Goal: Book appointment/travel/reservation

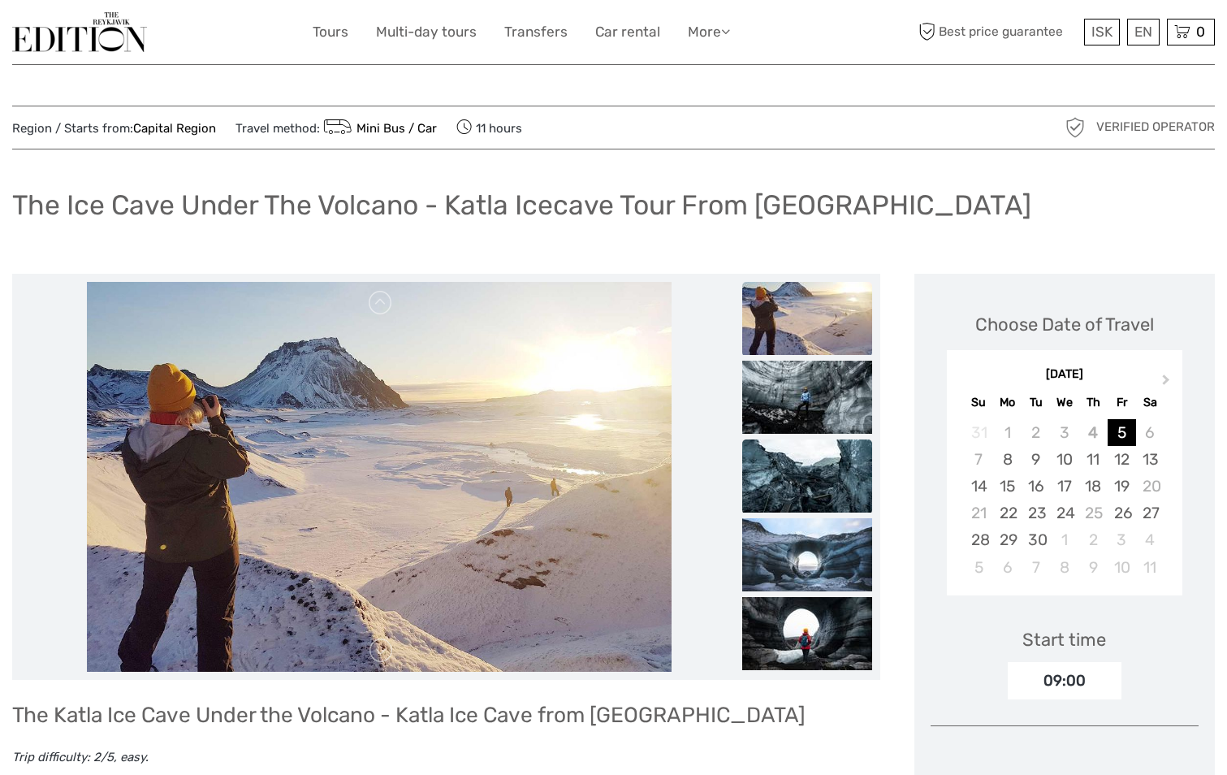
drag, startPoint x: 797, startPoint y: 469, endPoint x: 799, endPoint y: 456, distance: 13.2
click at [797, 469] on img at bounding box center [807, 475] width 130 height 73
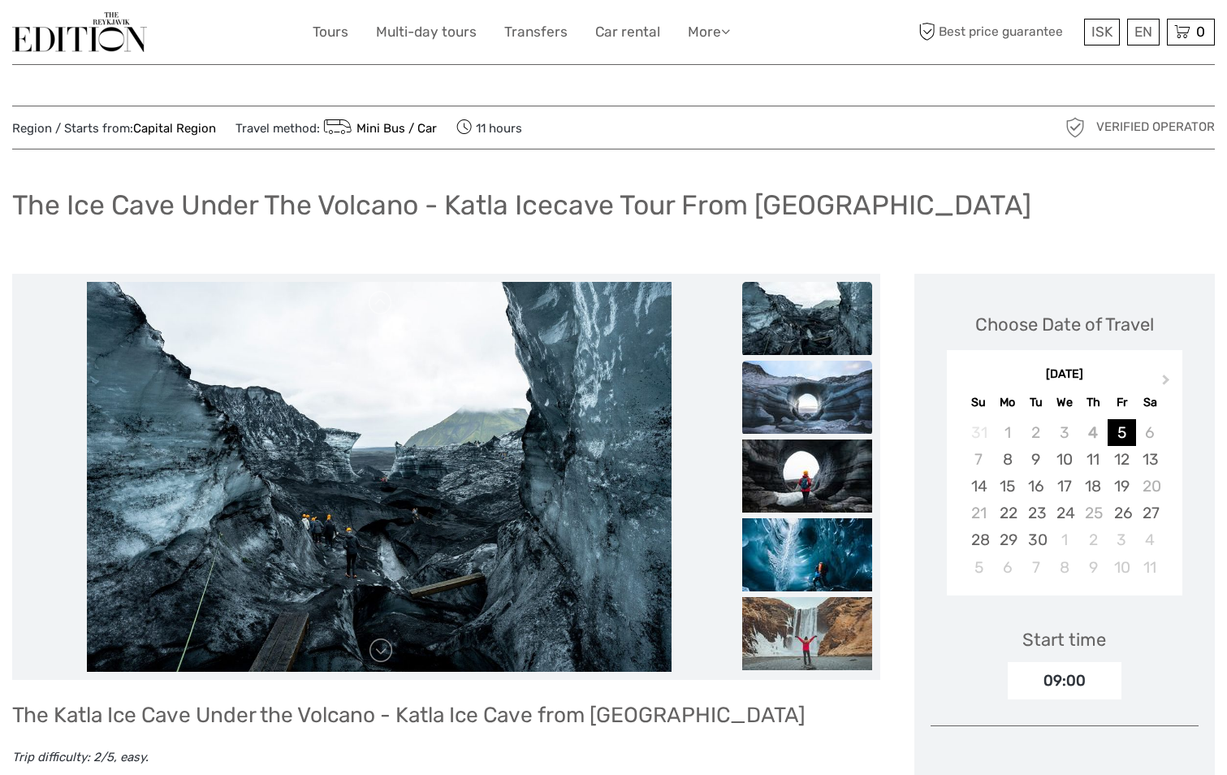
click at [810, 405] on img at bounding box center [807, 397] width 130 height 73
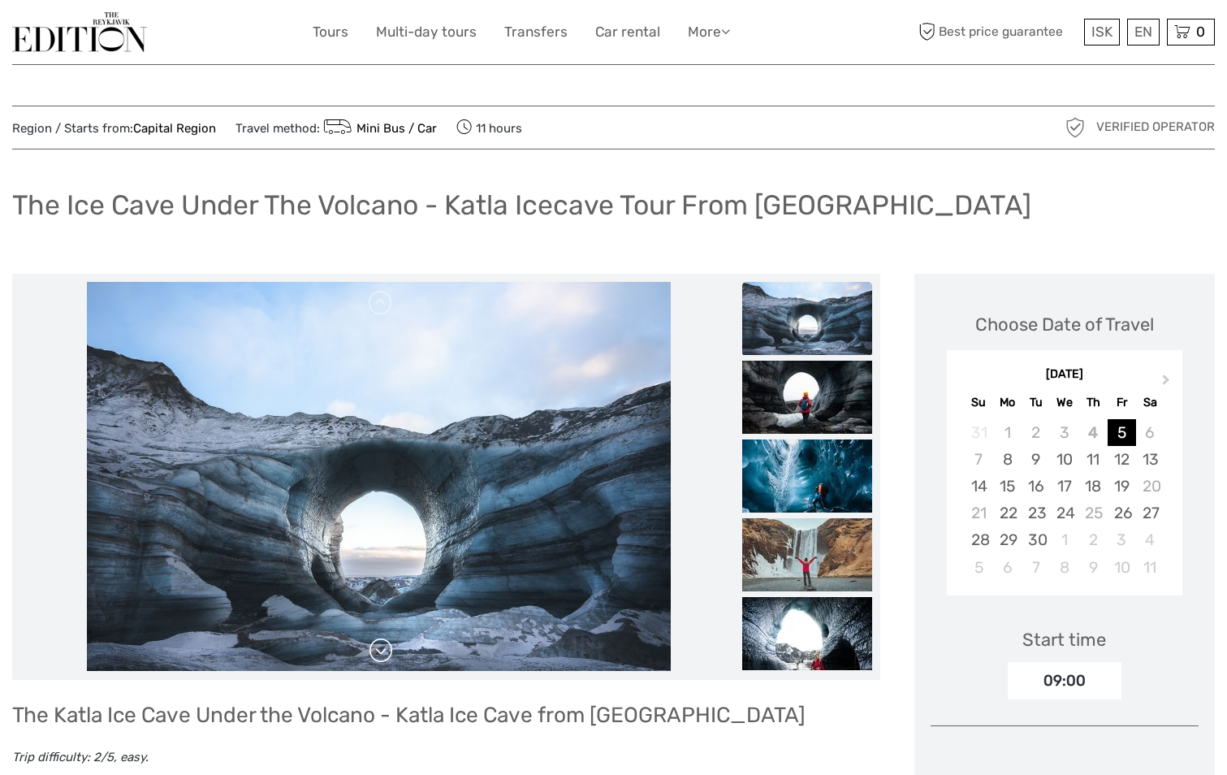
click at [382, 658] on link at bounding box center [381, 650] width 26 height 26
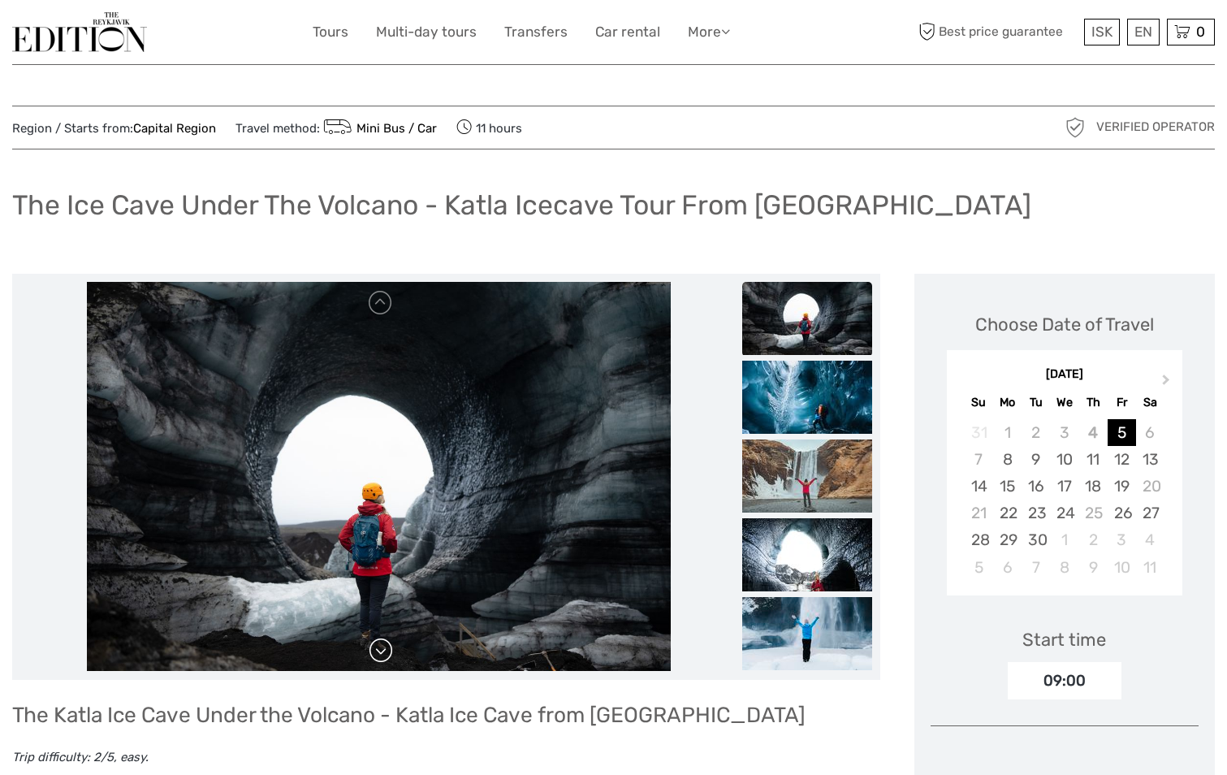
click at [382, 658] on link at bounding box center [381, 650] width 26 height 26
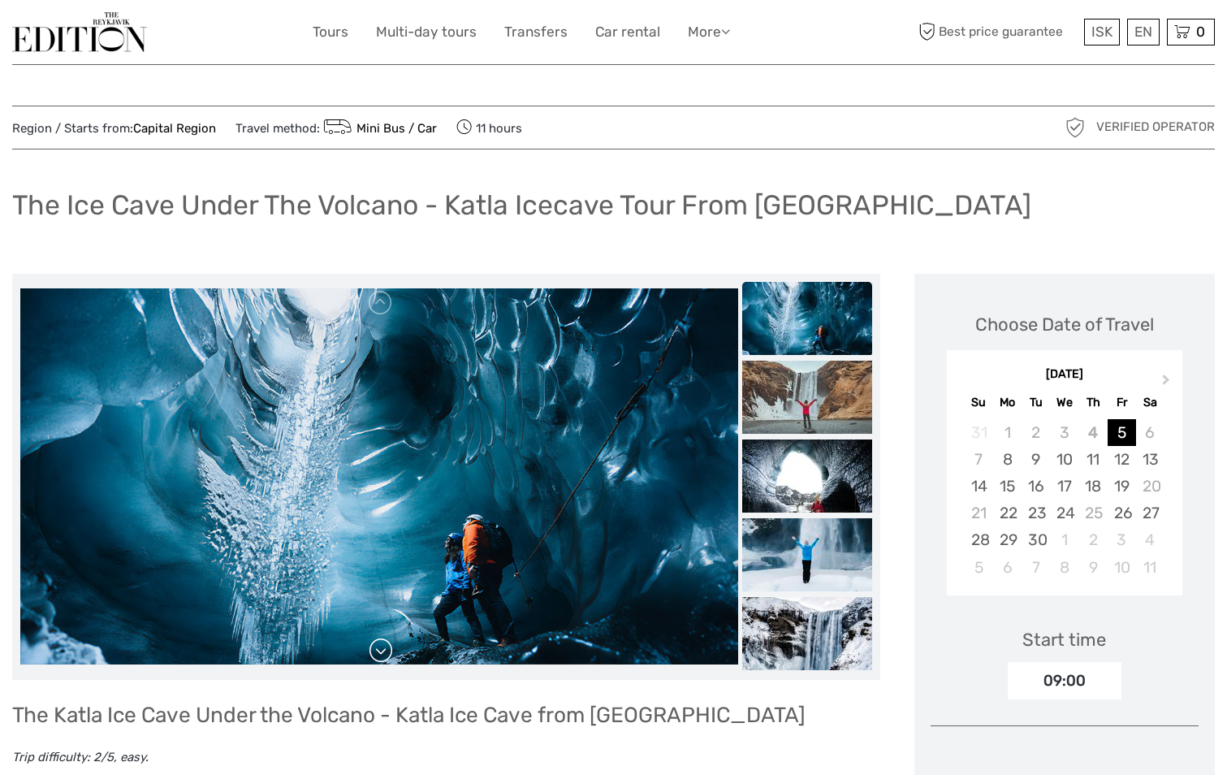
click at [382, 658] on link at bounding box center [381, 650] width 26 height 26
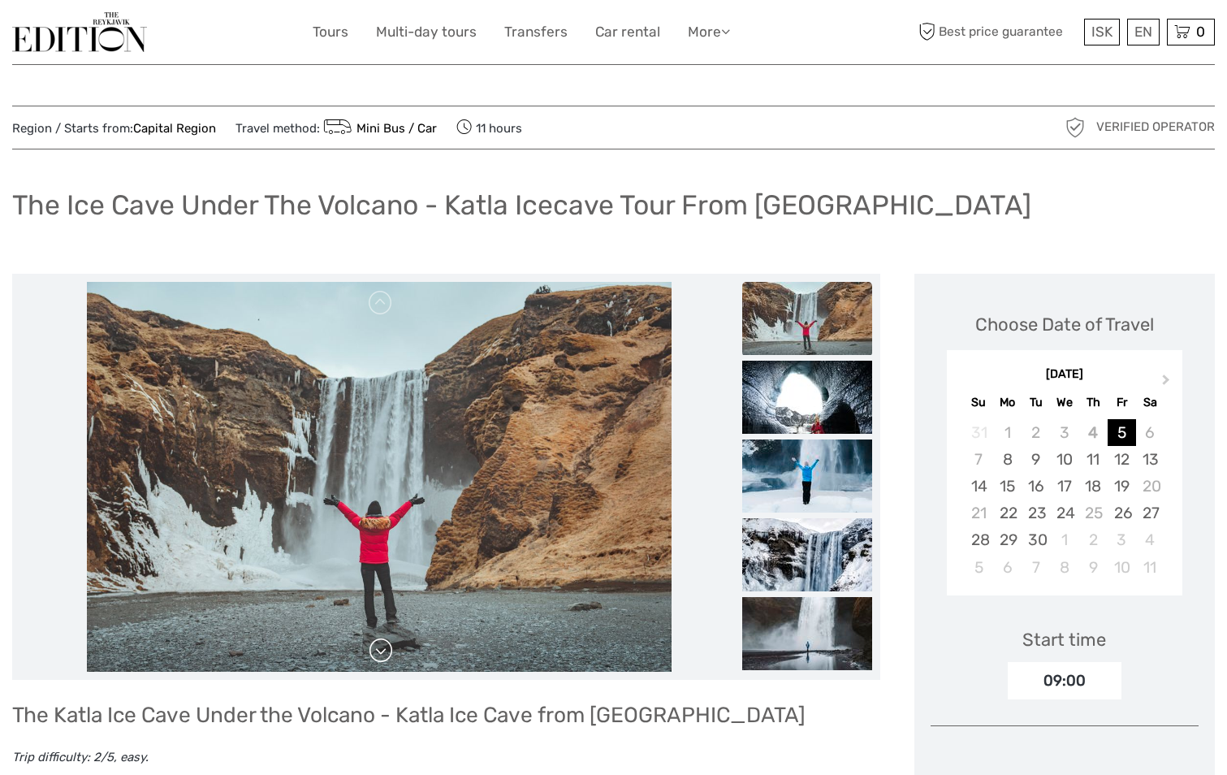
click at [382, 658] on link at bounding box center [381, 650] width 26 height 26
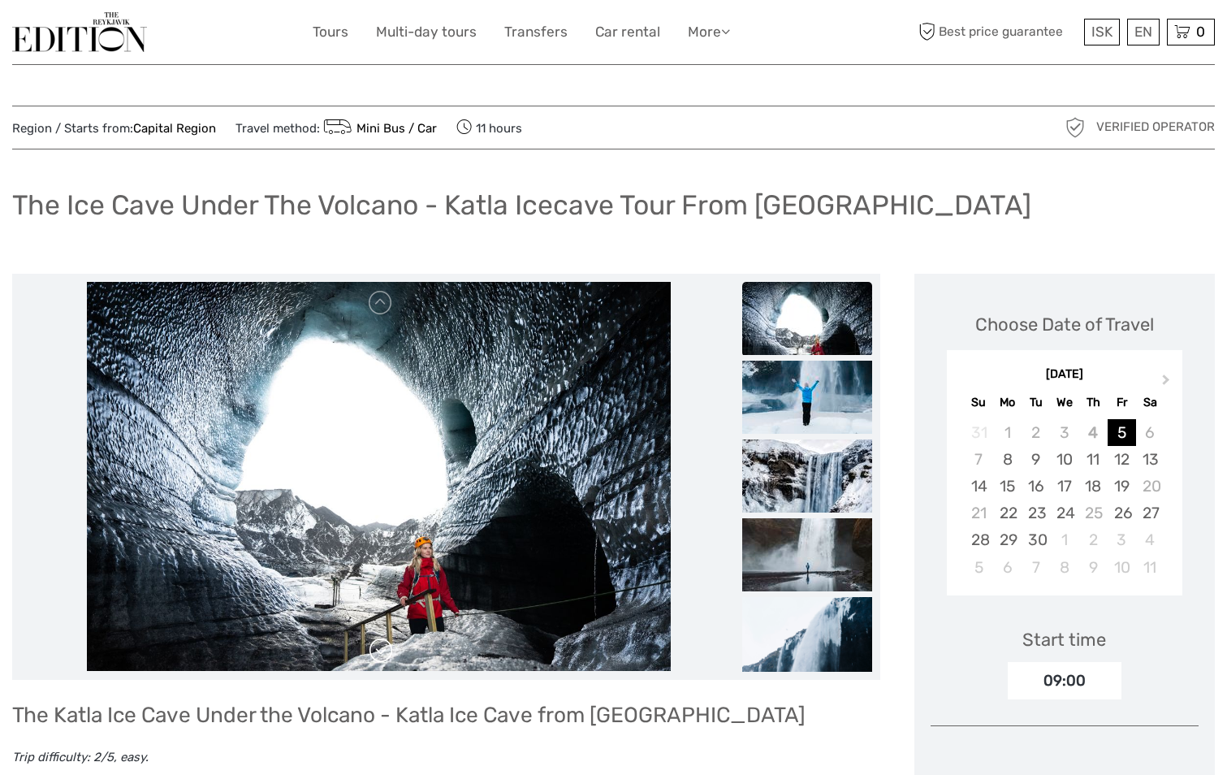
click at [382, 658] on link at bounding box center [381, 650] width 26 height 26
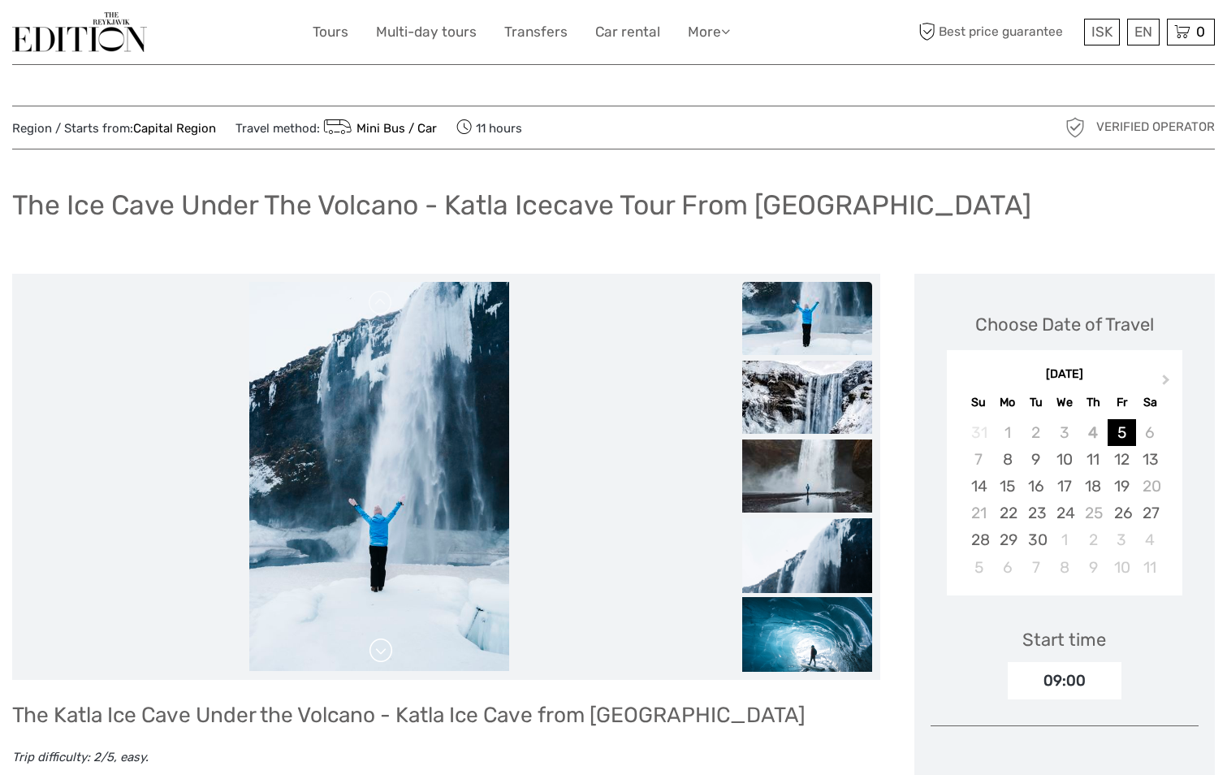
click at [382, 658] on link at bounding box center [381, 650] width 26 height 26
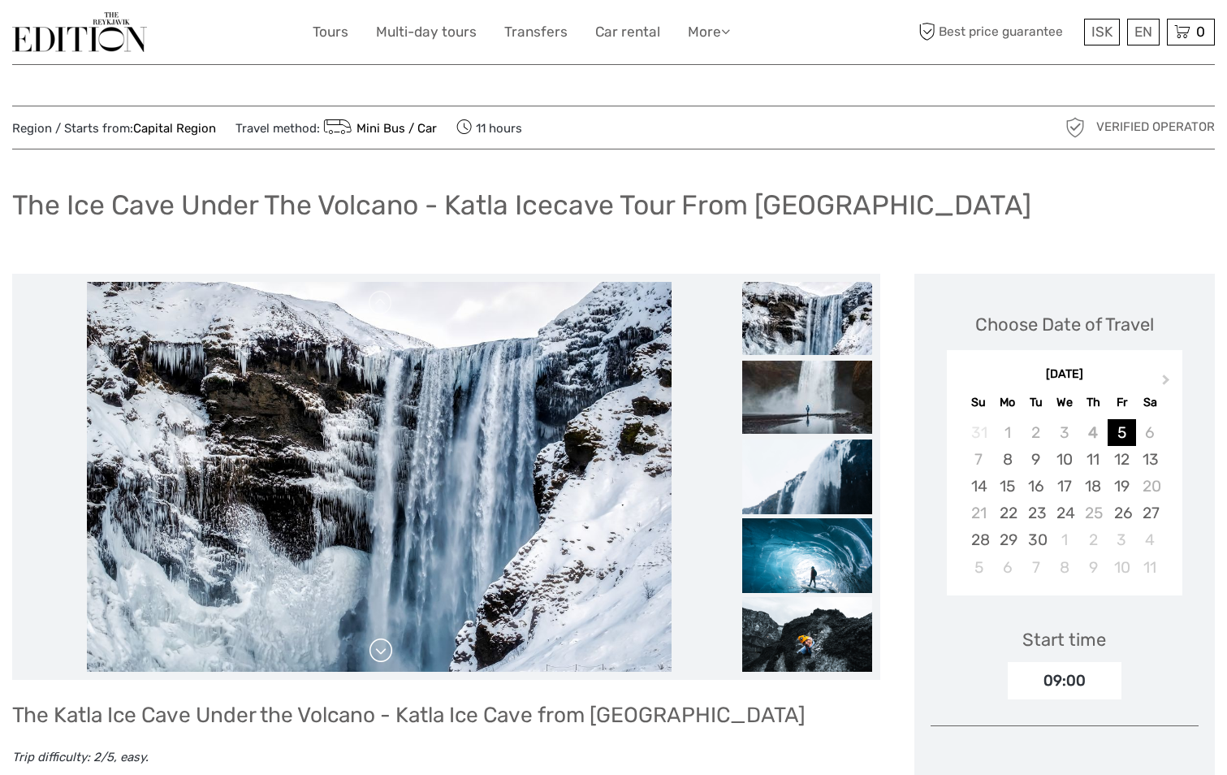
click at [382, 658] on link at bounding box center [381, 650] width 26 height 26
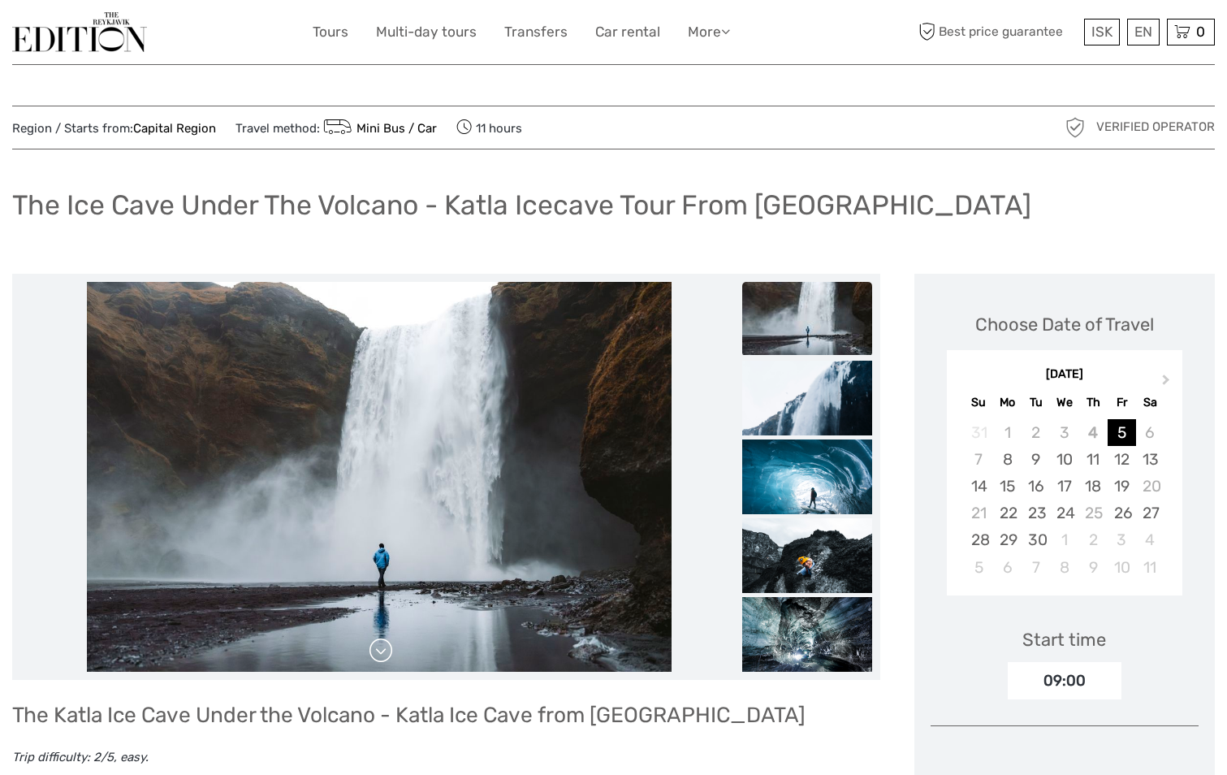
click at [382, 658] on link at bounding box center [381, 650] width 26 height 26
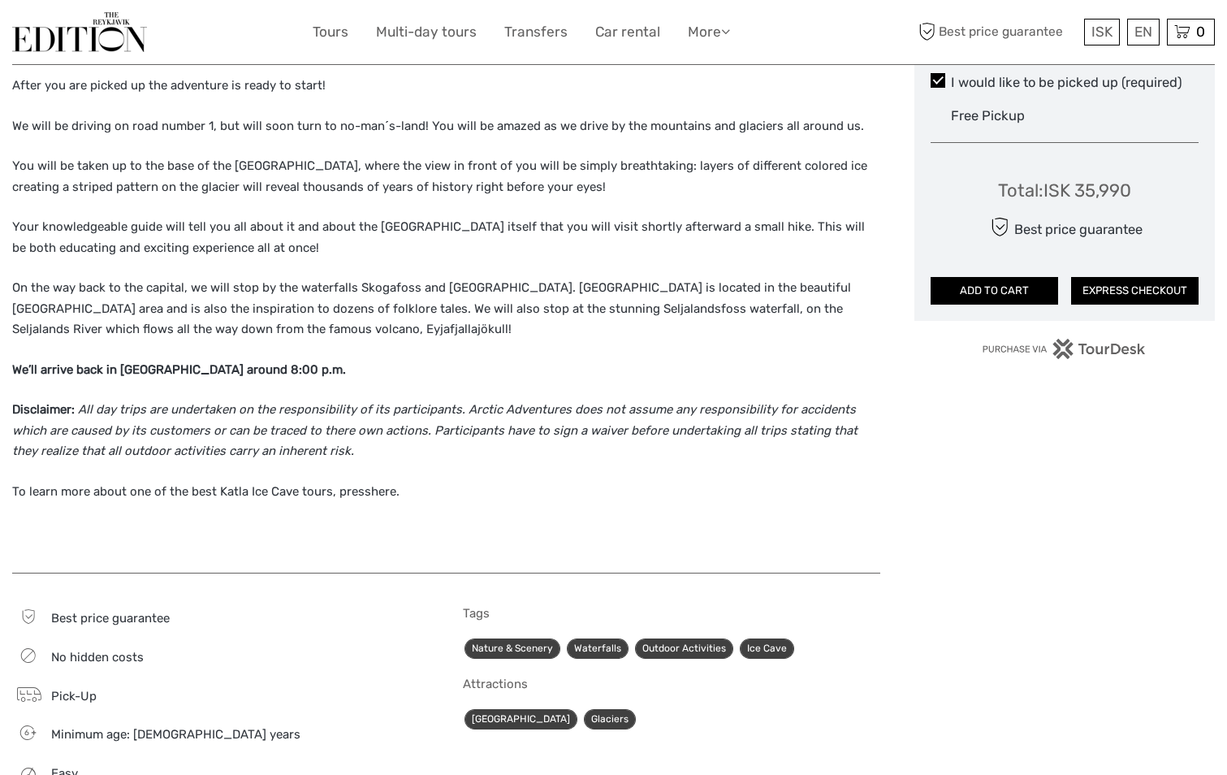
scroll to position [1056, 0]
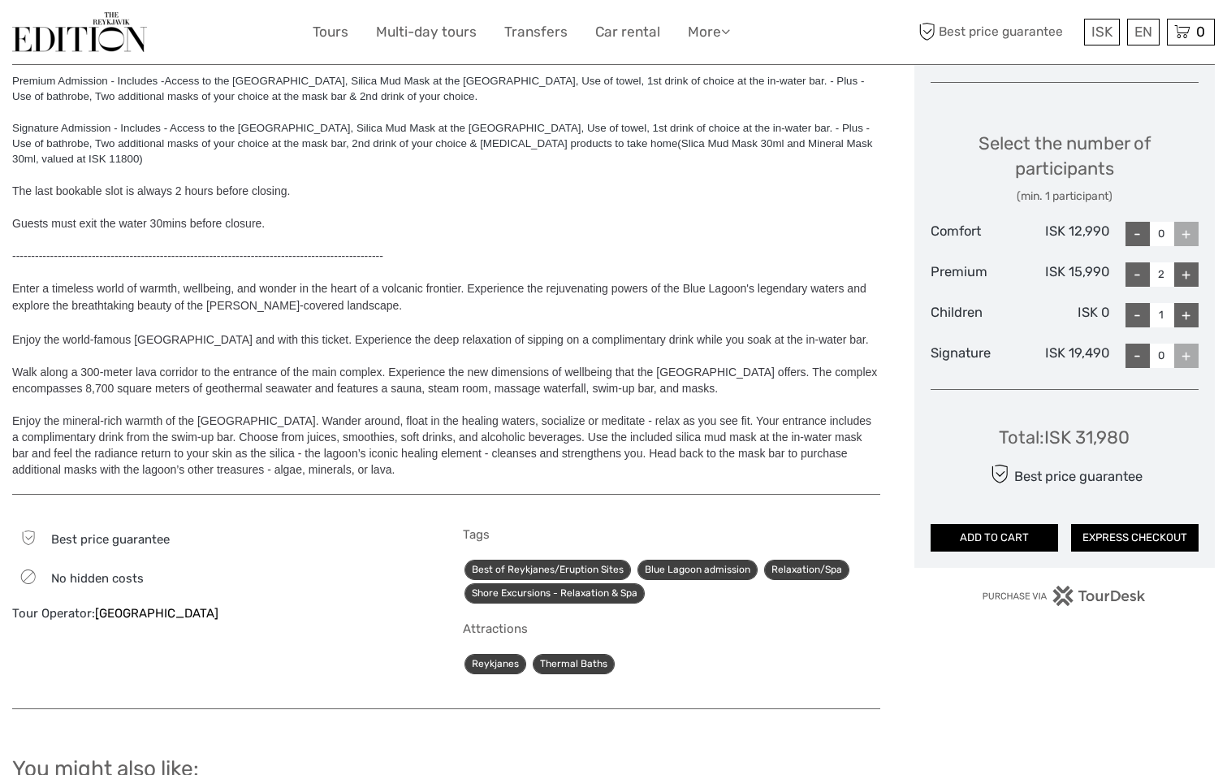
scroll to position [1218, 0]
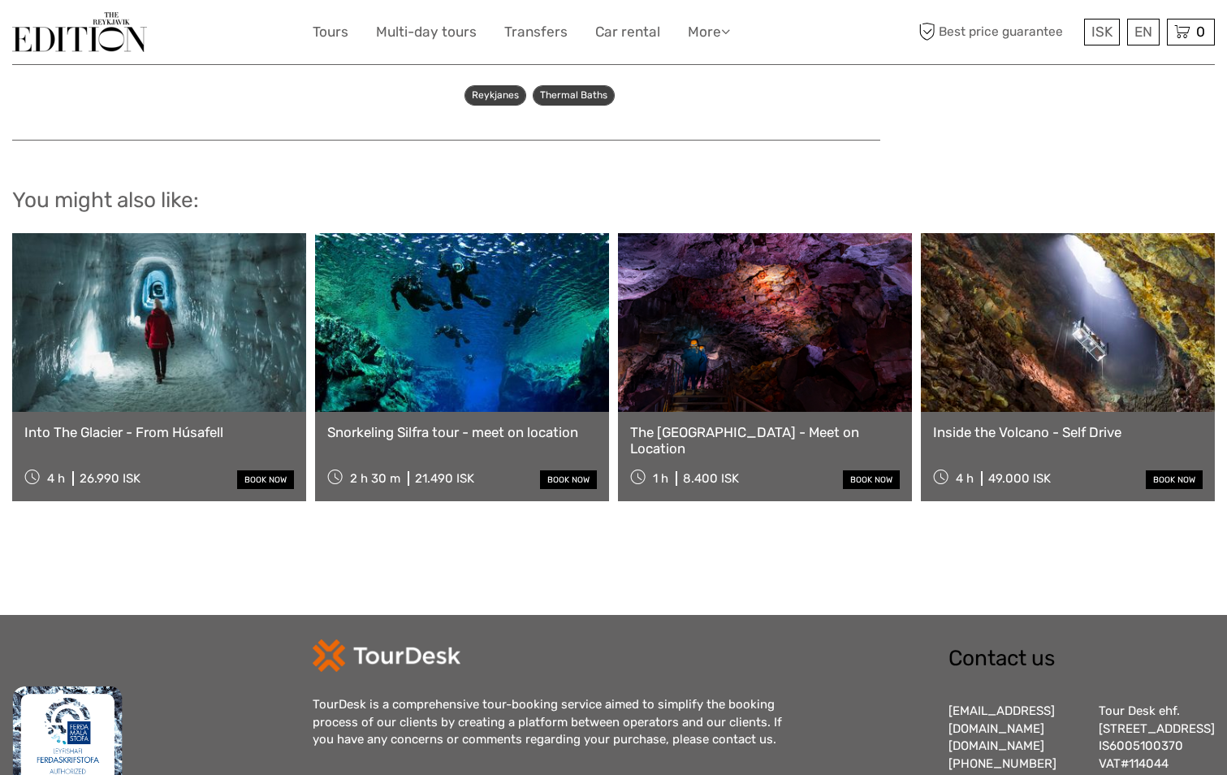
click at [184, 344] on link at bounding box center [159, 322] width 294 height 179
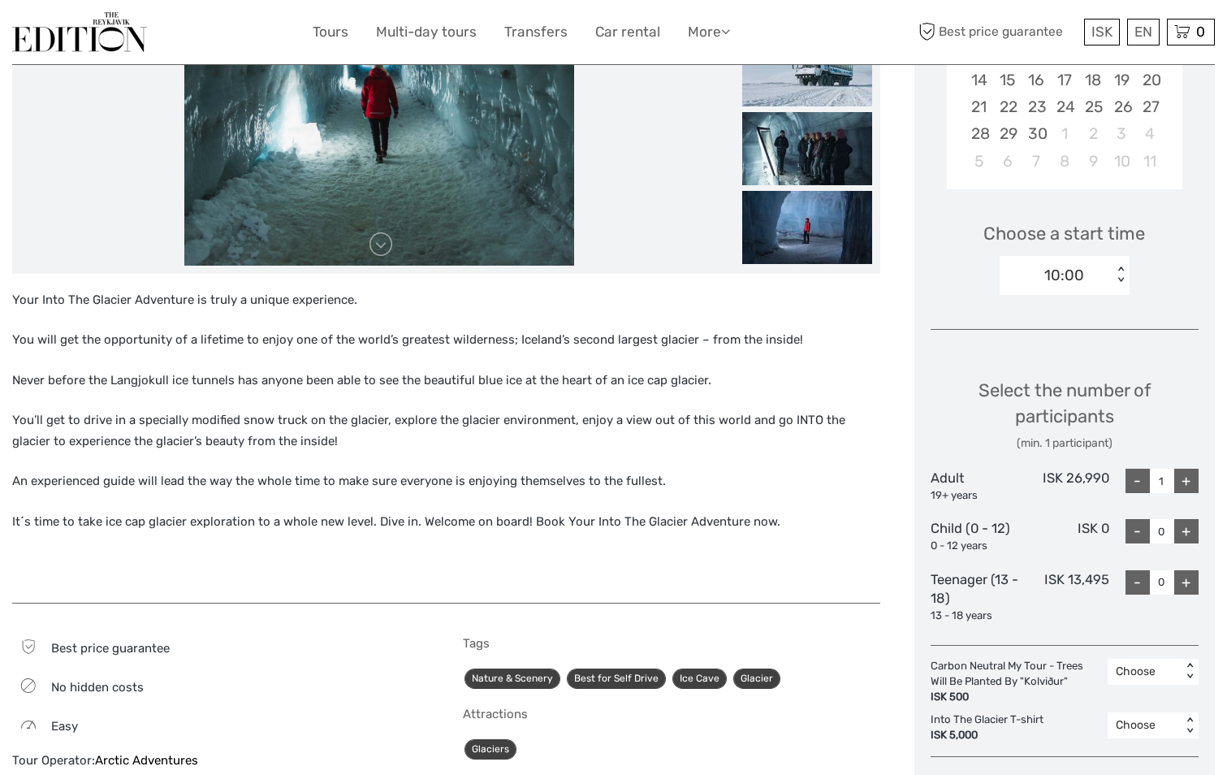
scroll to position [162, 0]
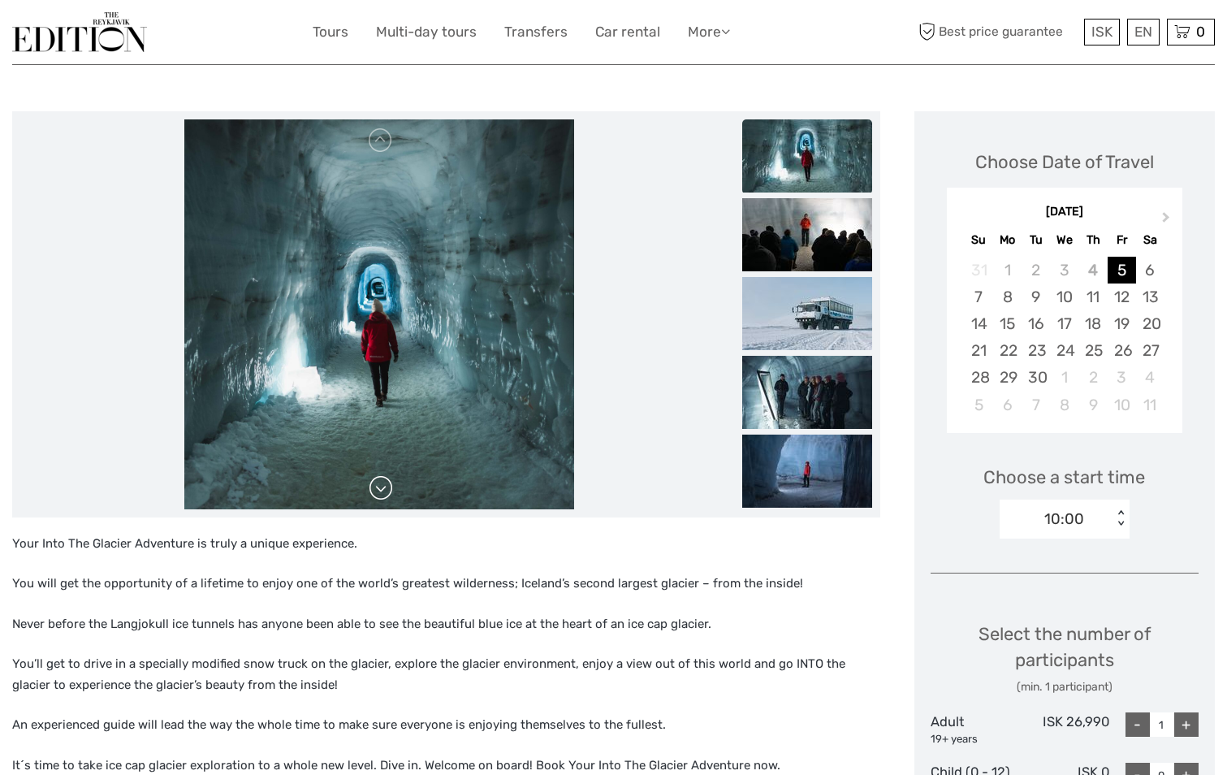
click at [381, 485] on link at bounding box center [381, 488] width 26 height 26
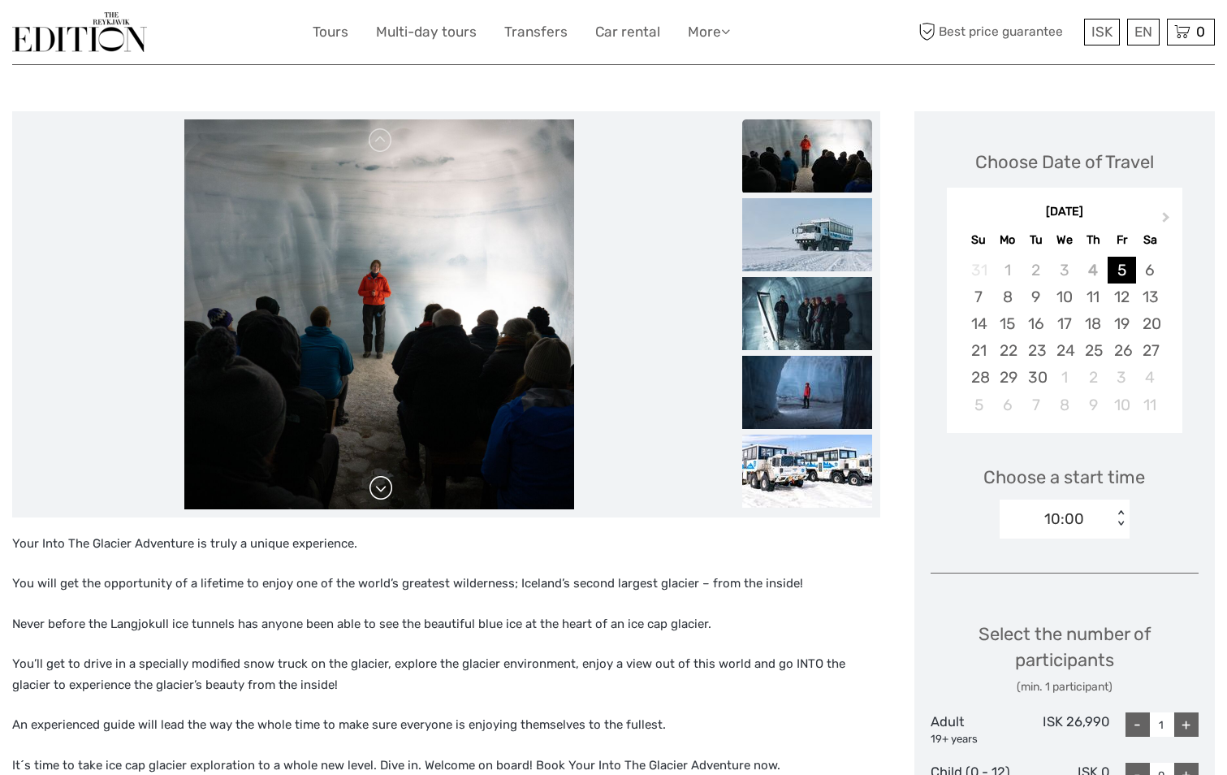
click at [382, 485] on link at bounding box center [381, 488] width 26 height 26
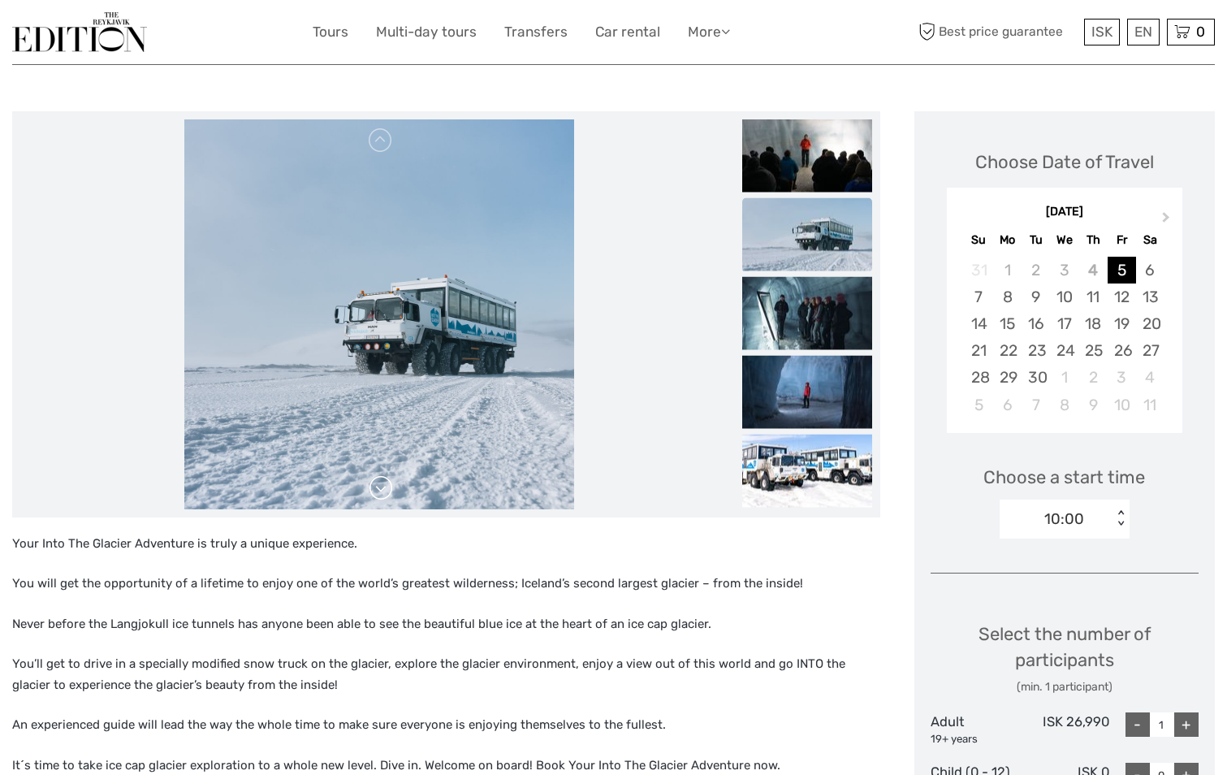
click at [382, 485] on link at bounding box center [381, 488] width 26 height 26
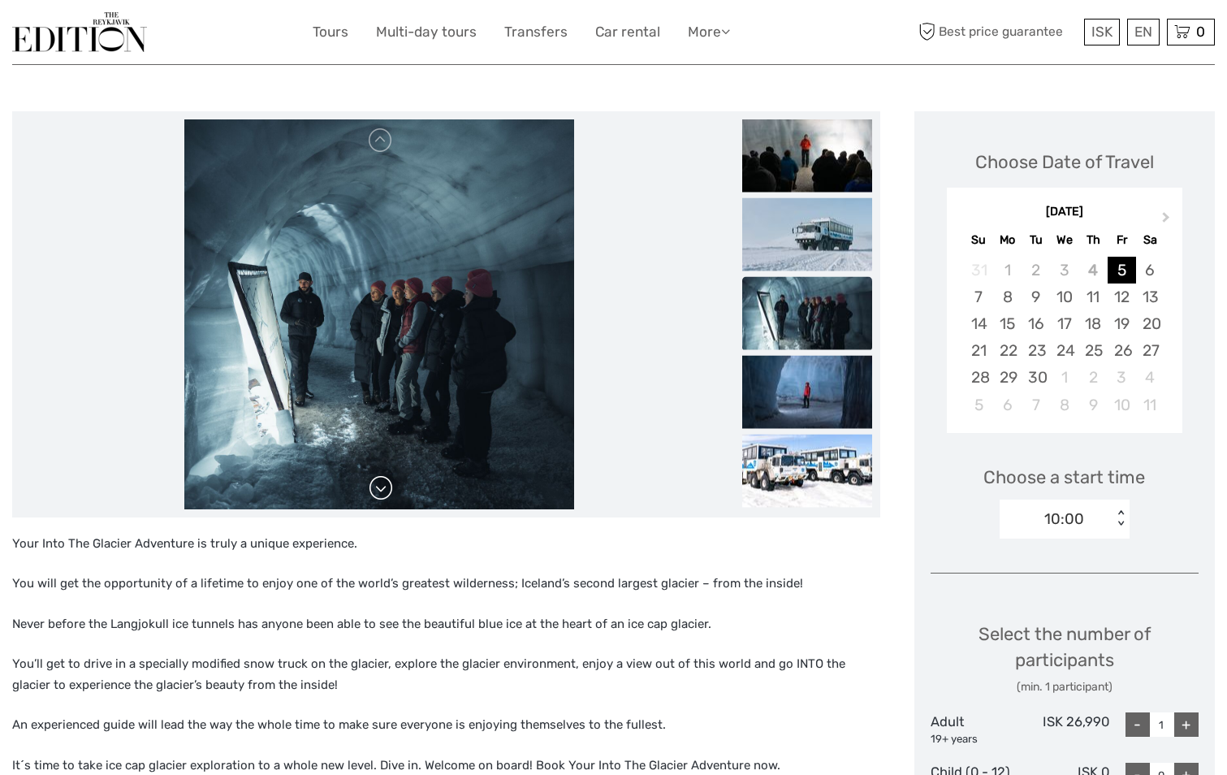
click at [382, 485] on link at bounding box center [381, 488] width 26 height 26
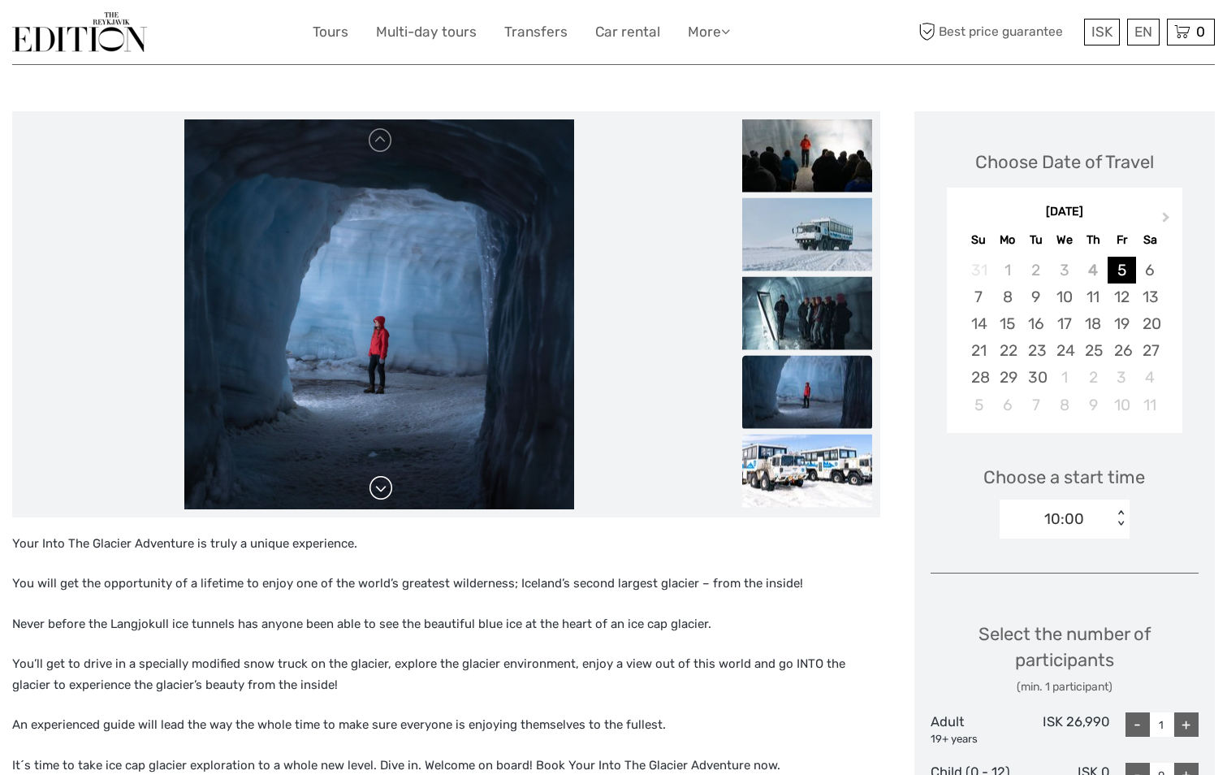
click at [382, 485] on link at bounding box center [381, 488] width 26 height 26
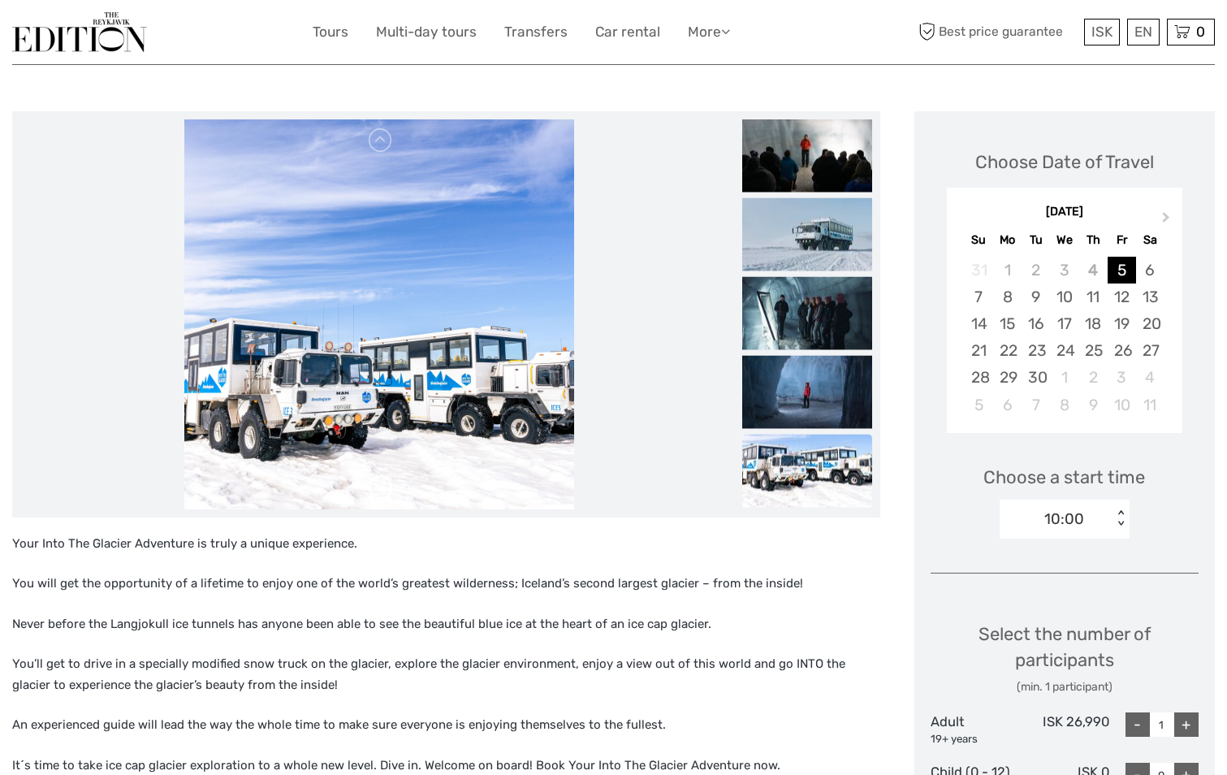
click at [382, 485] on link at bounding box center [381, 488] width 26 height 26
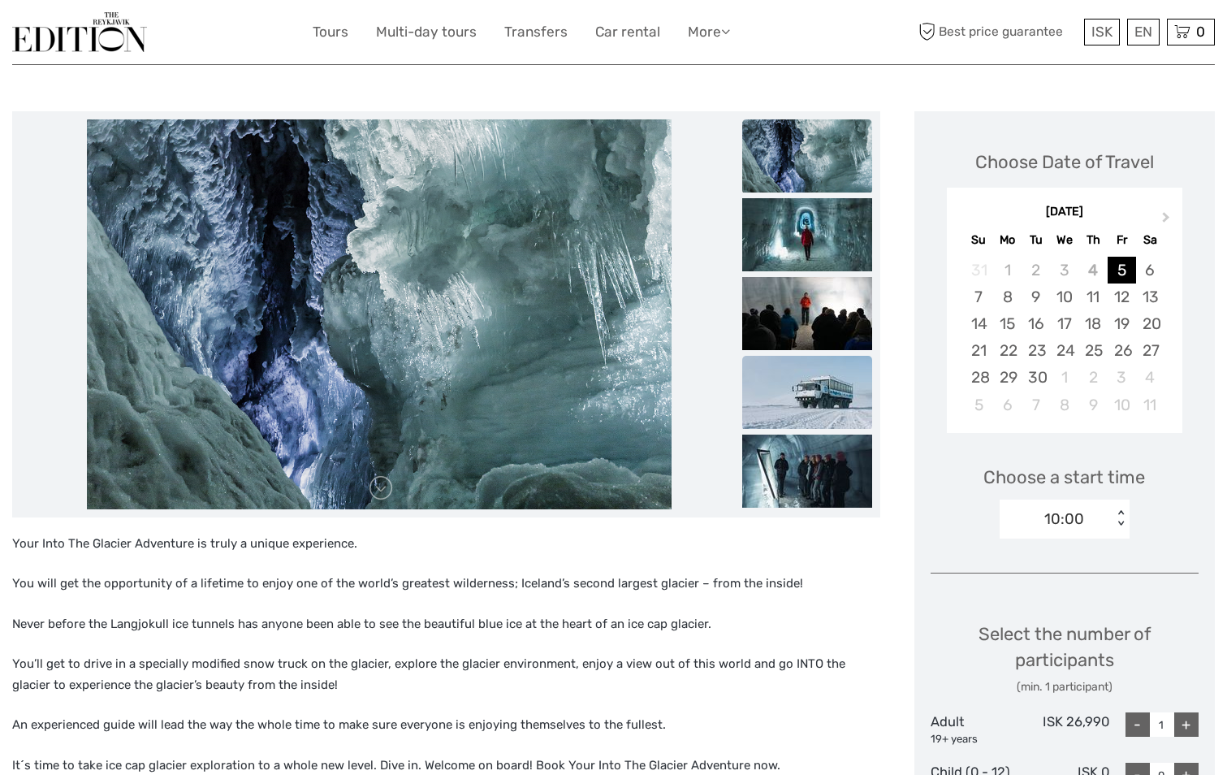
drag, startPoint x: 762, startPoint y: 369, endPoint x: 767, endPoint y: 361, distance: 9.9
click at [763, 369] on img at bounding box center [807, 392] width 130 height 73
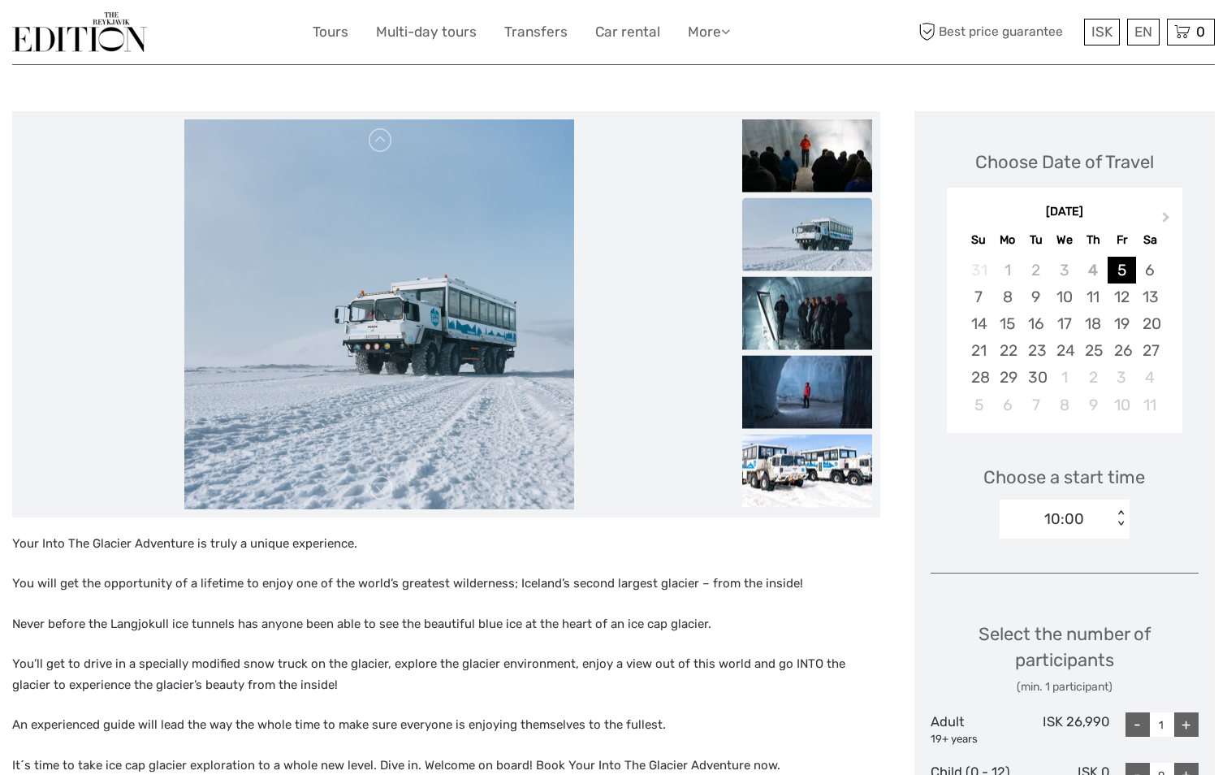
click at [799, 279] on ul at bounding box center [807, 237] width 130 height 552
click at [797, 477] on img at bounding box center [807, 470] width 130 height 73
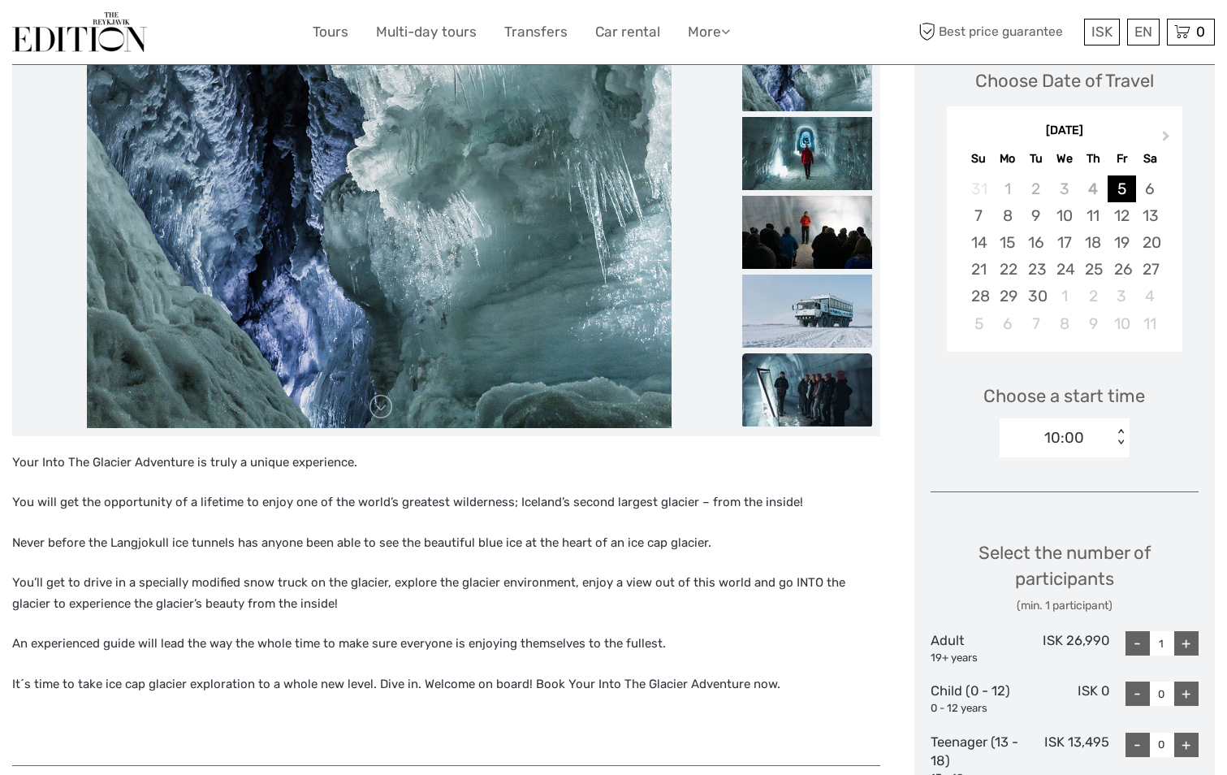
scroll to position [0, 0]
